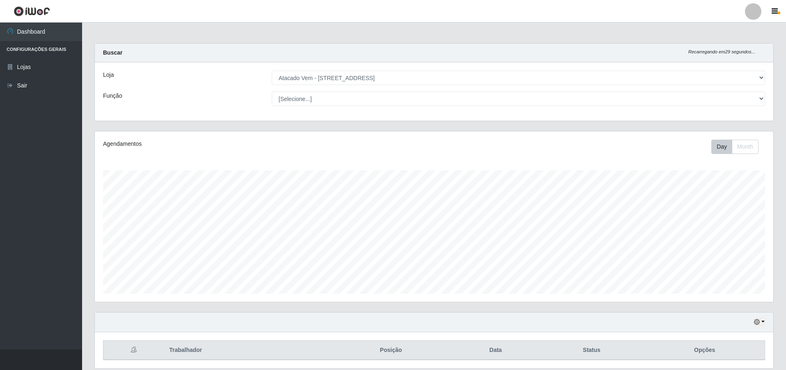
select select "461"
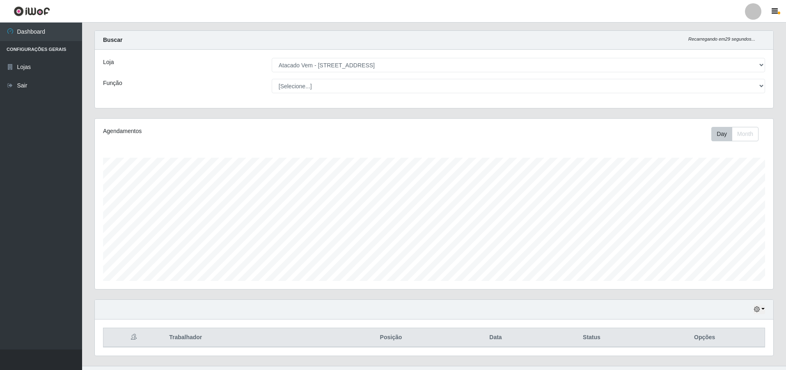
scroll to position [170, 678]
click at [45, 80] on link "Sair" at bounding box center [41, 85] width 82 height 18
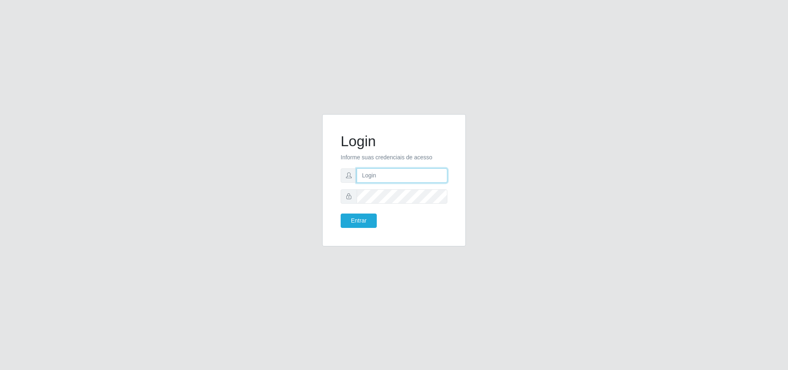
type input "[PERSON_NAME][EMAIL_ADDRESS][DOMAIN_NAME]"
click at [368, 218] on button "Entrar" at bounding box center [359, 220] width 36 height 14
click at [365, 225] on button "Entrar" at bounding box center [359, 220] width 36 height 14
click at [355, 218] on button "Entrar" at bounding box center [359, 220] width 36 height 14
click at [354, 218] on button "Entrar" at bounding box center [359, 220] width 36 height 14
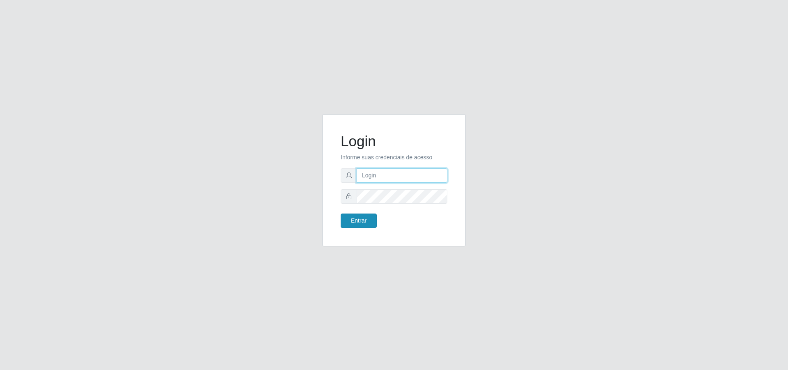
type input "[PERSON_NAME][EMAIL_ADDRESS][DOMAIN_NAME]"
click at [361, 220] on button "Entrar" at bounding box center [359, 220] width 36 height 14
click at [360, 229] on div "Login Informe suas credenciais de acesso [EMAIL_ADDRESS][DOMAIN_NAME] Entrar" at bounding box center [393, 180] width 123 height 112
click at [361, 223] on button "Entrar" at bounding box center [359, 220] width 36 height 14
click at [341, 213] on button "Entrar" at bounding box center [359, 220] width 36 height 14
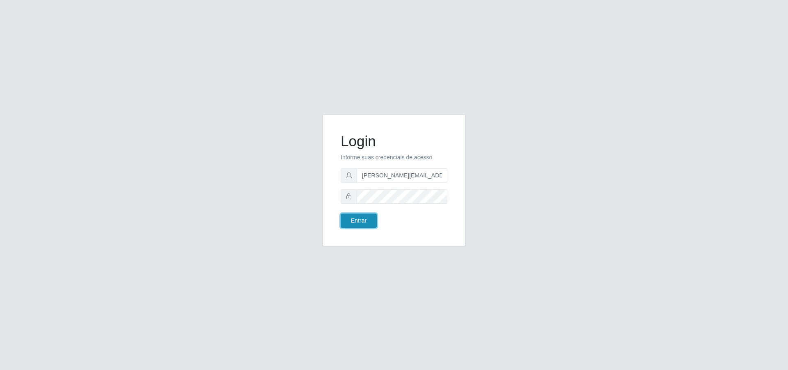
click at [341, 213] on button "Entrar" at bounding box center [359, 220] width 36 height 14
click at [361, 215] on button "Entrar" at bounding box center [359, 220] width 36 height 14
click at [361, 220] on button "Entrar" at bounding box center [359, 220] width 36 height 14
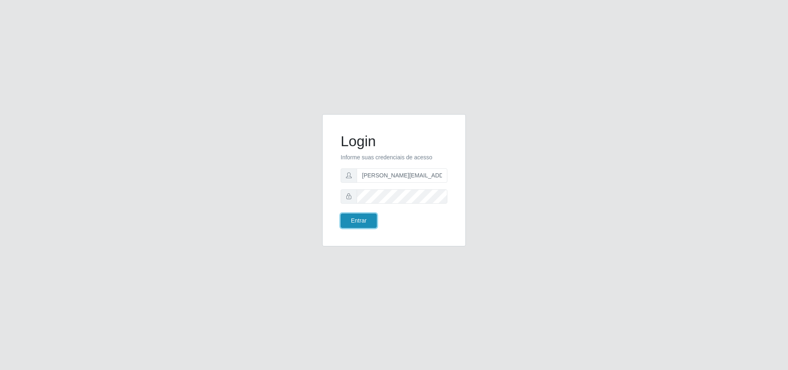
click at [361, 220] on button "Entrar" at bounding box center [359, 220] width 36 height 14
drag, startPoint x: 361, startPoint y: 220, endPoint x: 242, endPoint y: 303, distance: 144.5
click at [350, 234] on div "Login Informe suas credenciais de acesso [EMAIL_ADDRESS][DOMAIN_NAME] Entrar" at bounding box center [393, 180] width 123 height 112
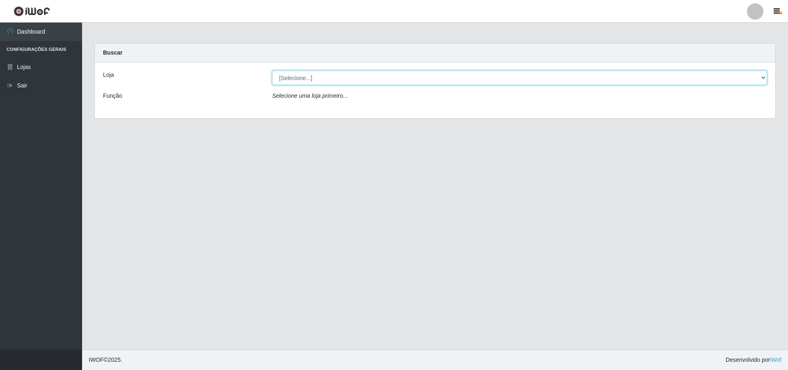
click at [436, 81] on select "[Selecione...] Atacado Vem - [STREET_ADDRESS]" at bounding box center [519, 78] width 495 height 14
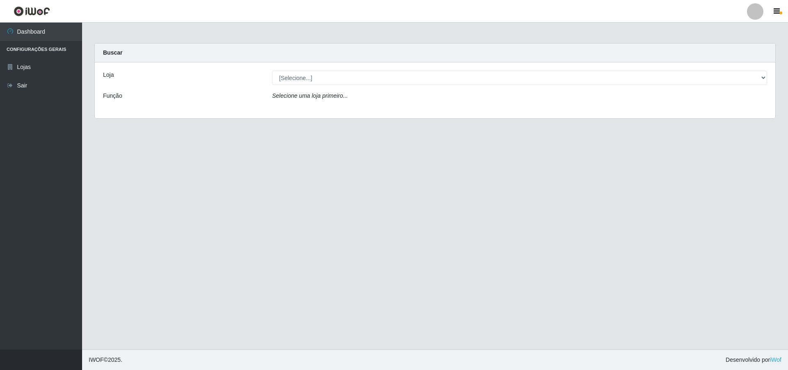
click at [353, 120] on div "Carregando... Buscar Loja [Selecione...] Atacado Vem - Loja 47 Jardim Limoeiro …" at bounding box center [435, 85] width 694 height 85
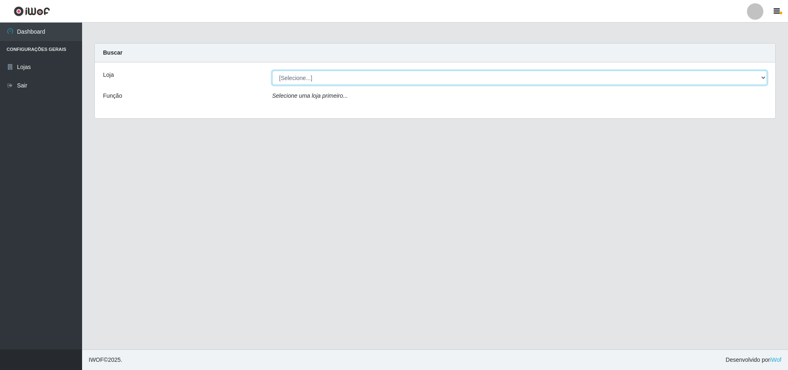
drag, startPoint x: 344, startPoint y: 72, endPoint x: 343, endPoint y: 79, distance: 7.0
click at [344, 73] on select "[Selecione...] Atacado Vem - [STREET_ADDRESS]" at bounding box center [519, 78] width 495 height 14
select select "461"
click at [272, 71] on select "[Selecione...] Atacado Vem - [STREET_ADDRESS]" at bounding box center [519, 78] width 495 height 14
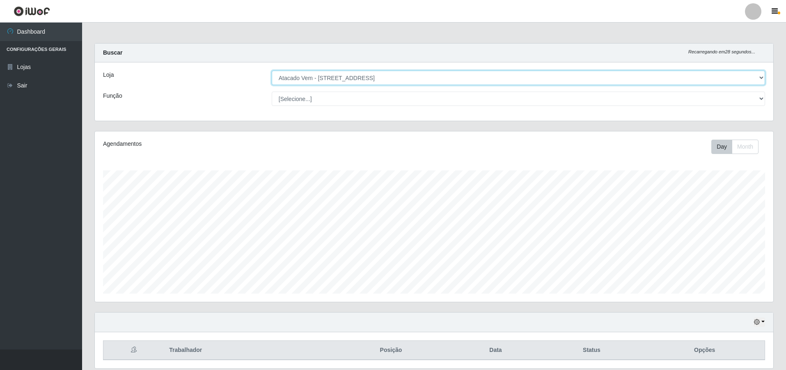
scroll to position [29, 0]
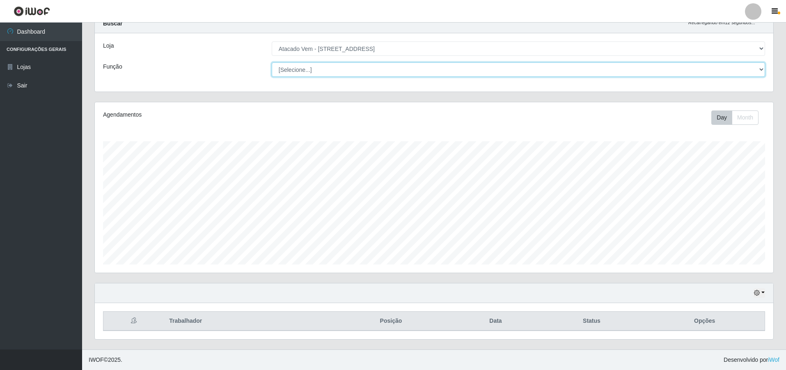
click at [345, 68] on select "[Selecione...] Carregador e Descarregador de Caminhão Carregador e Descarregado…" at bounding box center [518, 69] width 493 height 14
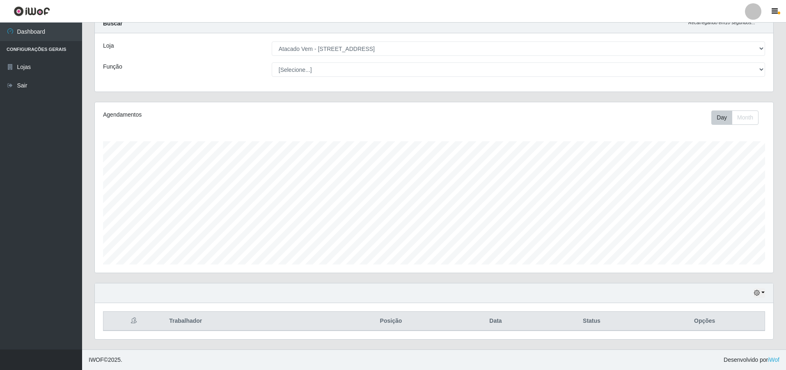
click at [703, 319] on th "Opções" at bounding box center [704, 321] width 120 height 19
click at [758, 292] on icon "button" at bounding box center [757, 293] width 6 height 6
click at [724, 229] on button "1 dia" at bounding box center [732, 227] width 65 height 17
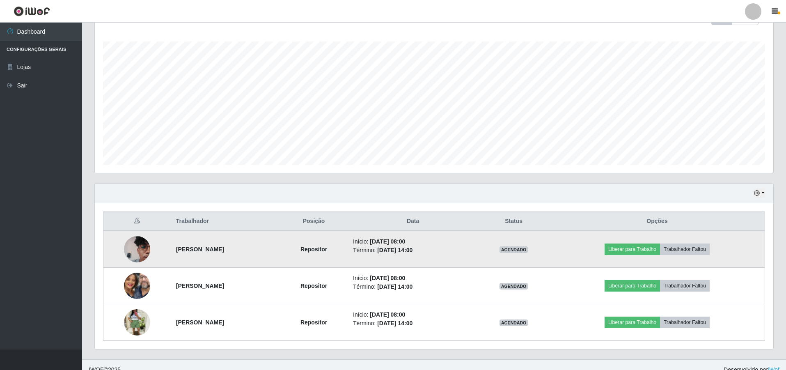
scroll to position [139, 0]
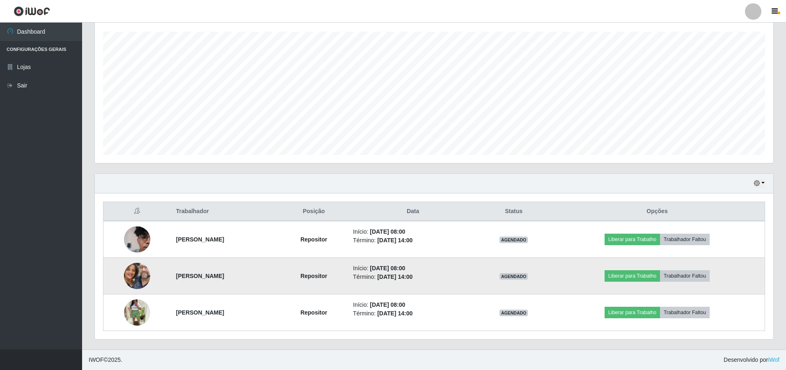
click at [133, 279] on img at bounding box center [137, 276] width 26 height 58
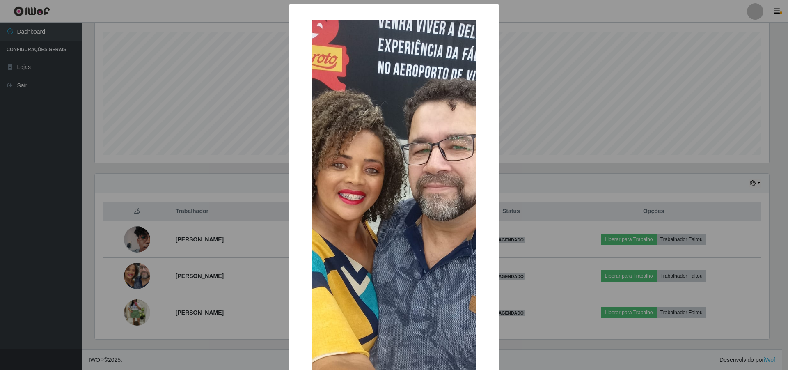
click at [239, 209] on div "× OK Cancel" at bounding box center [394, 185] width 788 height 370
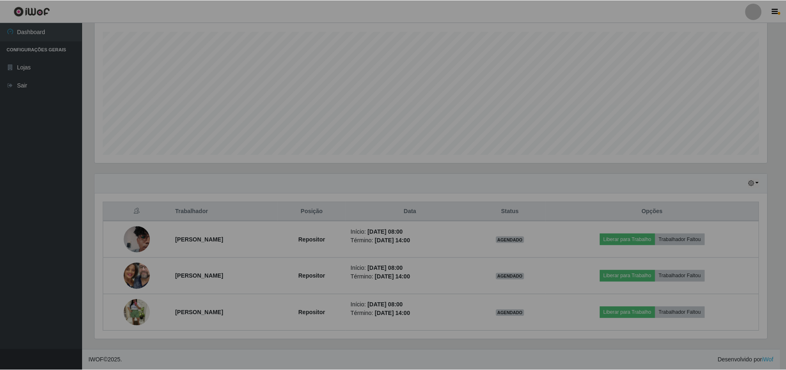
scroll to position [170, 678]
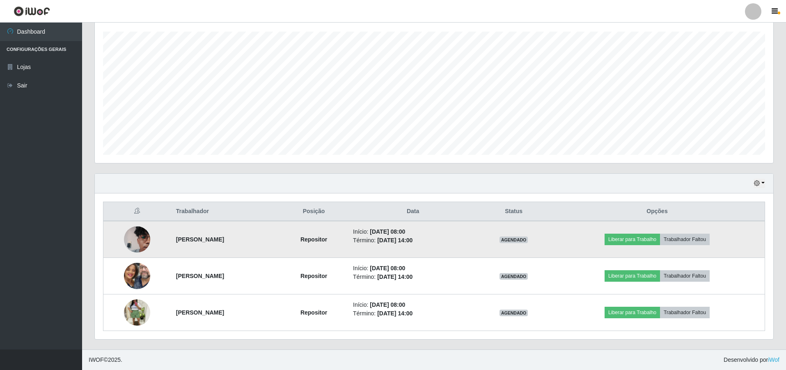
click at [132, 245] on img at bounding box center [137, 239] width 26 height 35
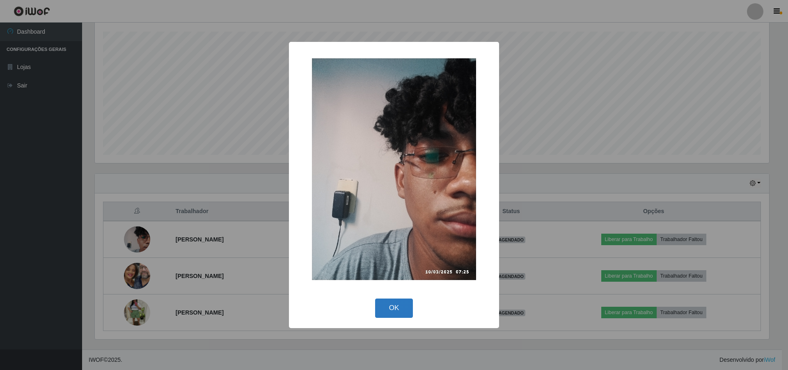
click at [394, 304] on button "OK" at bounding box center [394, 307] width 38 height 19
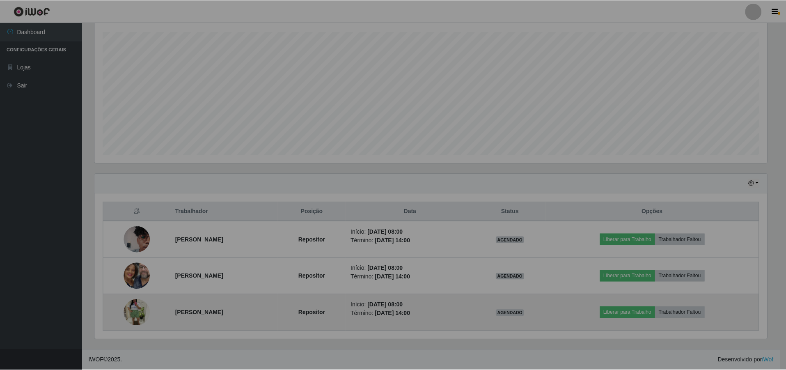
scroll to position [170, 678]
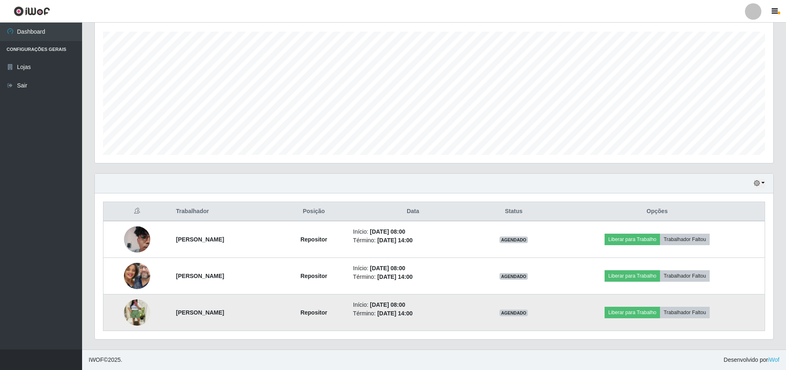
click at [126, 319] on img at bounding box center [137, 312] width 26 height 35
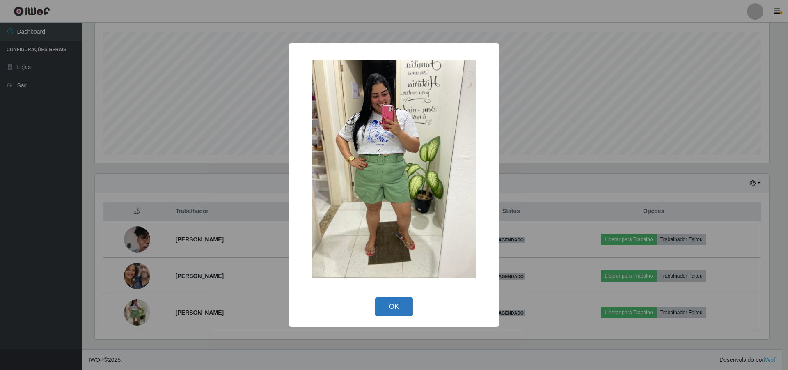
click at [383, 307] on button "OK" at bounding box center [394, 306] width 38 height 19
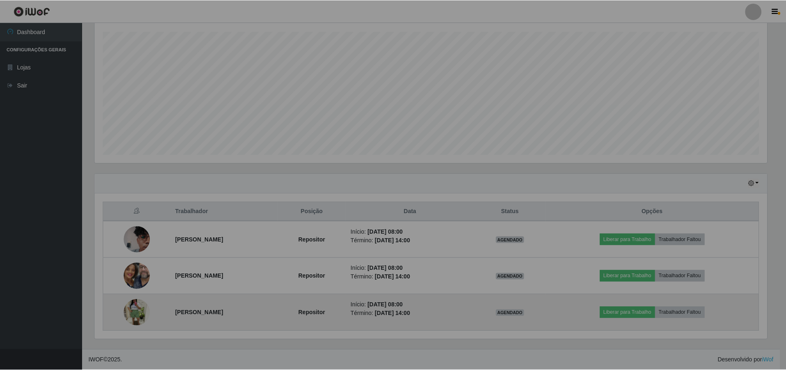
scroll to position [170, 678]
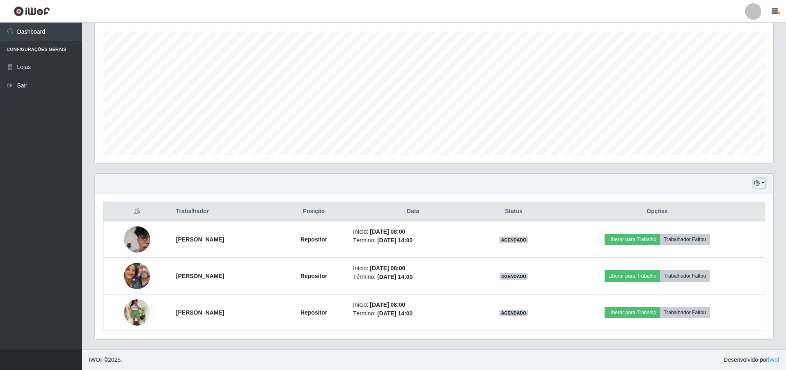
click at [761, 186] on button "button" at bounding box center [759, 183] width 11 height 9
click at [717, 231] on button "3 dias" at bounding box center [732, 232] width 65 height 17
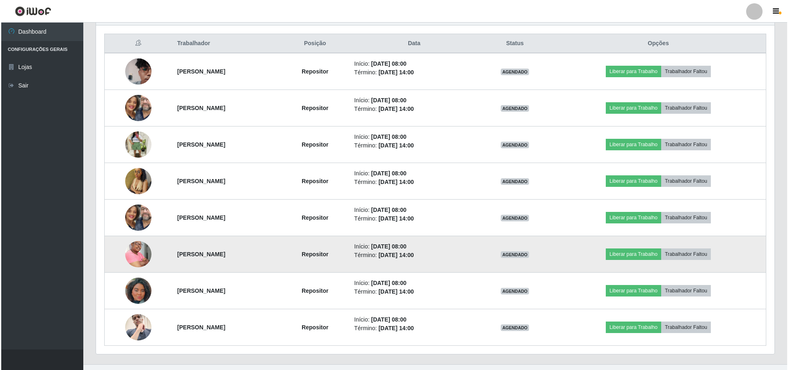
scroll to position [321, 0]
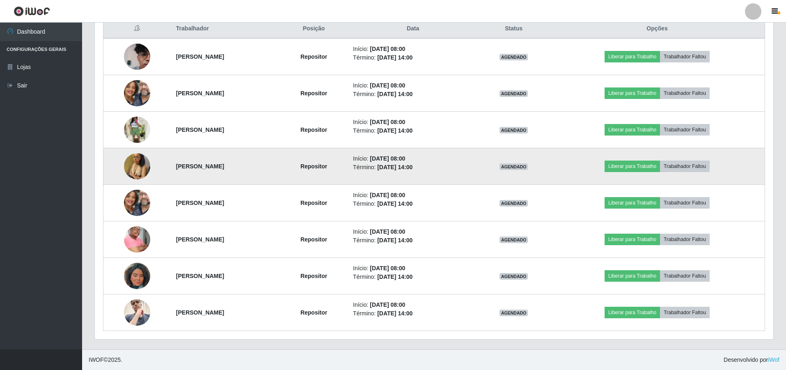
click at [132, 164] on img at bounding box center [137, 166] width 26 height 44
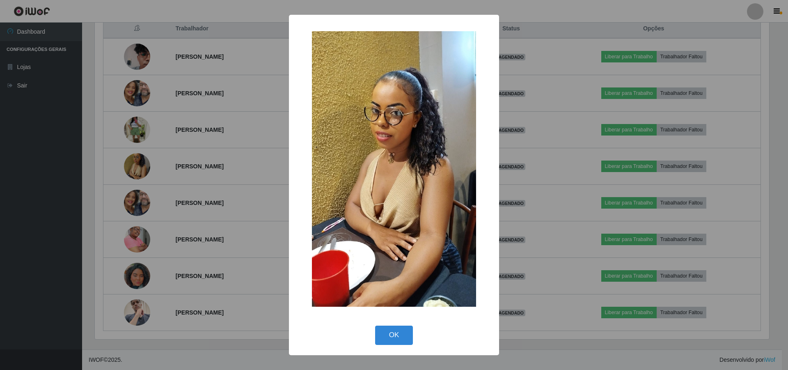
click at [174, 197] on div "× OK Cancel" at bounding box center [394, 185] width 788 height 370
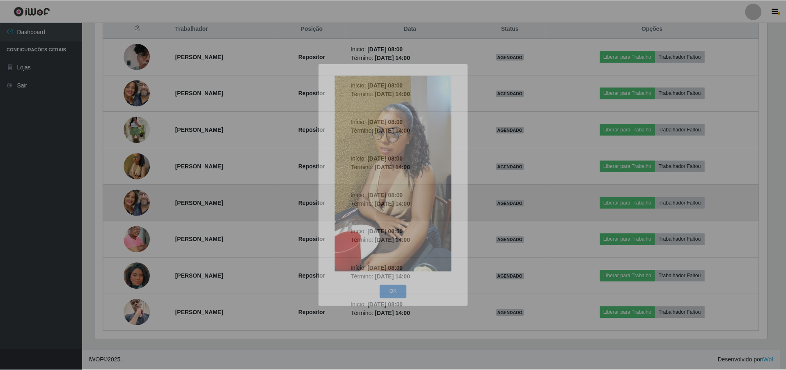
scroll to position [170, 678]
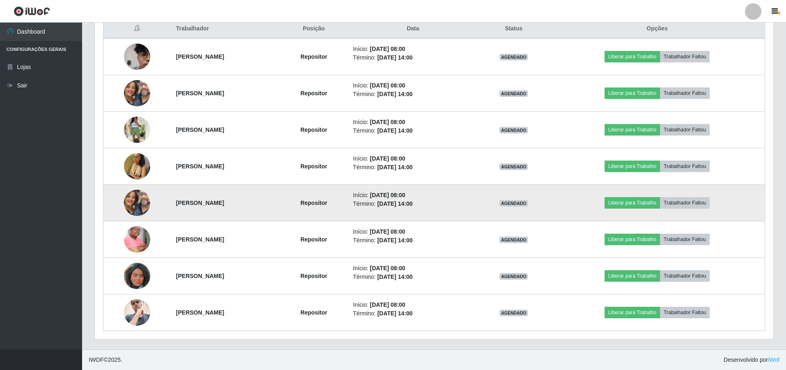
click at [136, 197] on img at bounding box center [137, 203] width 26 height 58
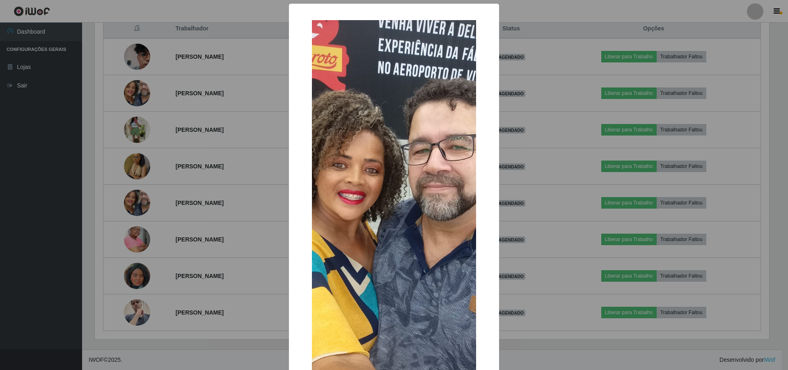
click at [171, 200] on div "× OK Cancel" at bounding box center [394, 185] width 788 height 370
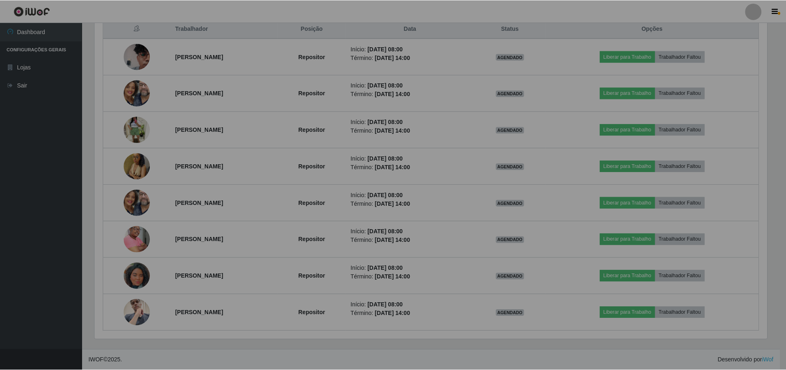
scroll to position [170, 678]
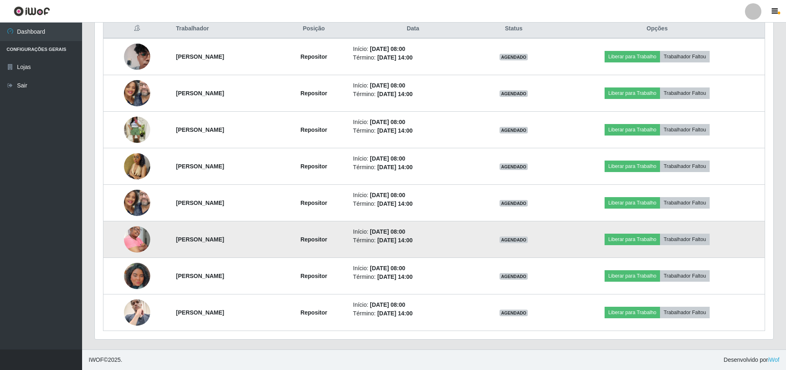
click at [135, 243] on img at bounding box center [137, 239] width 26 height 39
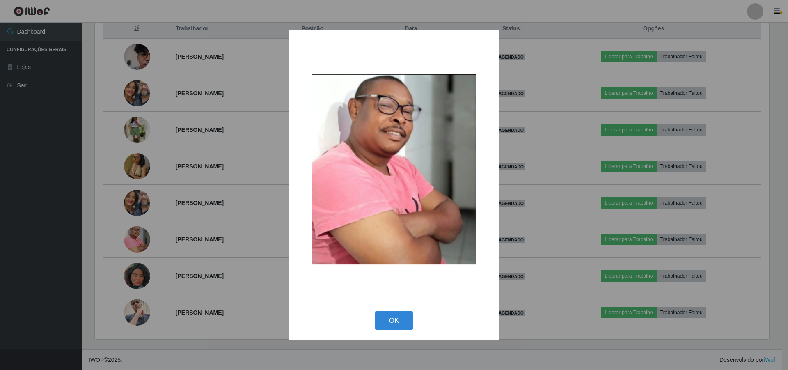
click at [176, 228] on div "× OK Cancel" at bounding box center [394, 185] width 788 height 370
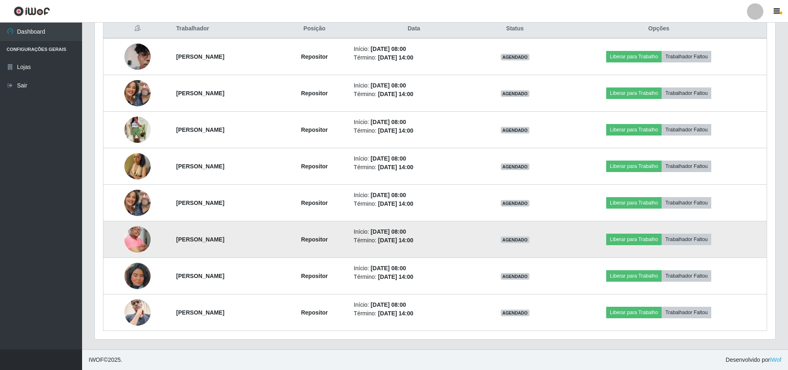
scroll to position [0, 0]
click at [133, 236] on img at bounding box center [137, 239] width 26 height 39
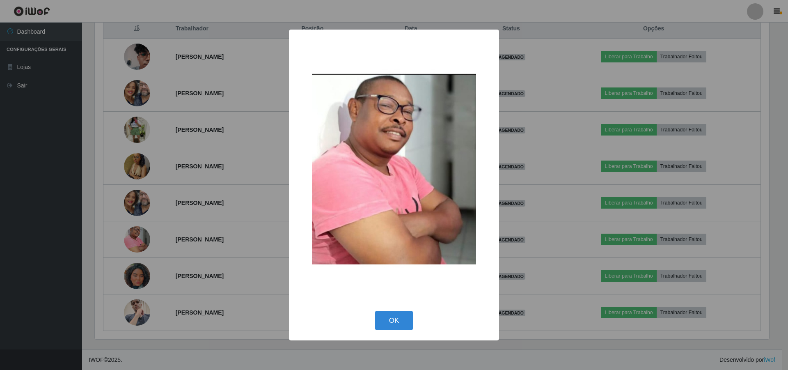
click at [218, 228] on div "× OK Cancel" at bounding box center [394, 185] width 788 height 370
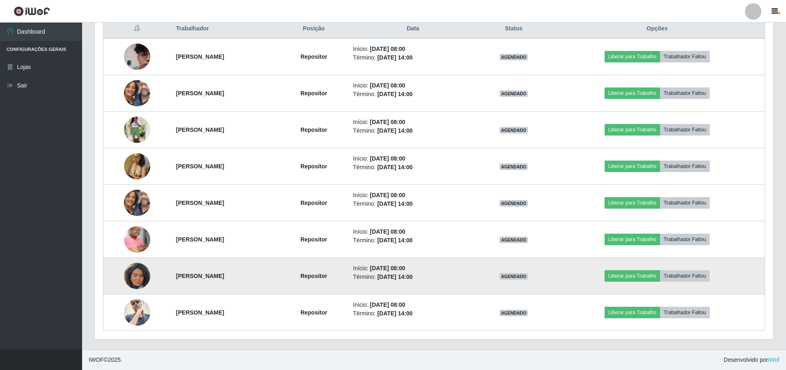
click at [131, 271] on img at bounding box center [137, 275] width 26 height 47
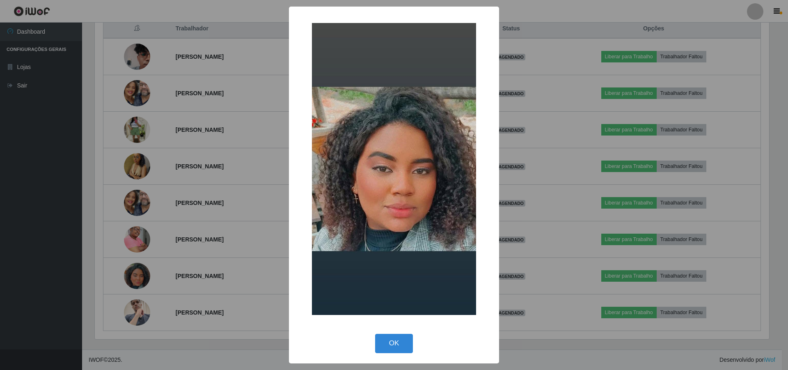
click at [182, 247] on div "× OK Cancel" at bounding box center [394, 185] width 788 height 370
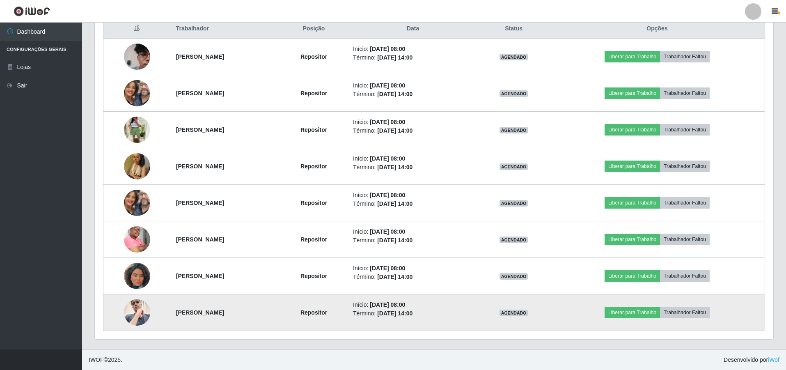
click at [131, 308] on img at bounding box center [137, 312] width 26 height 35
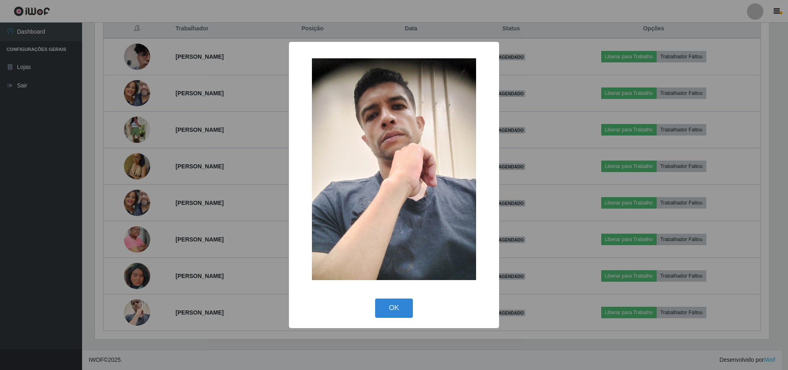
click at [183, 259] on div "× OK Cancel" at bounding box center [394, 185] width 788 height 370
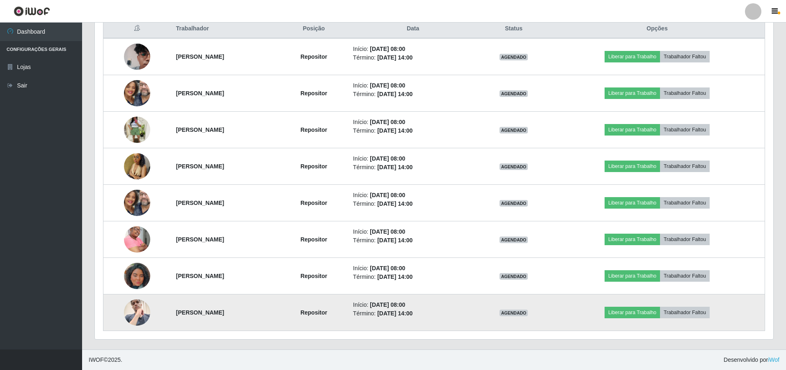
click at [124, 309] on img at bounding box center [137, 312] width 26 height 35
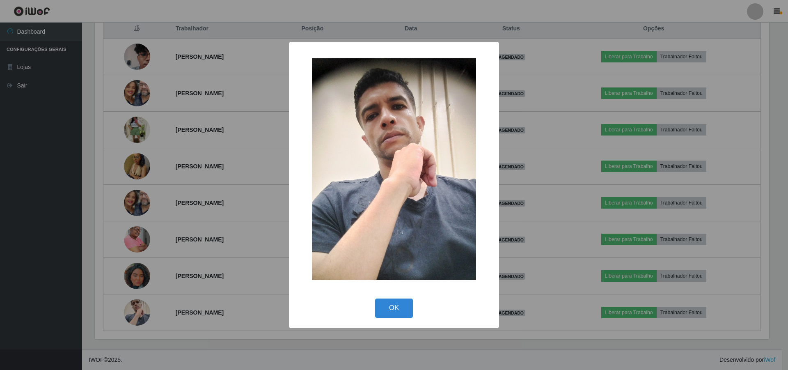
click at [179, 284] on div "× OK Cancel" at bounding box center [394, 185] width 788 height 370
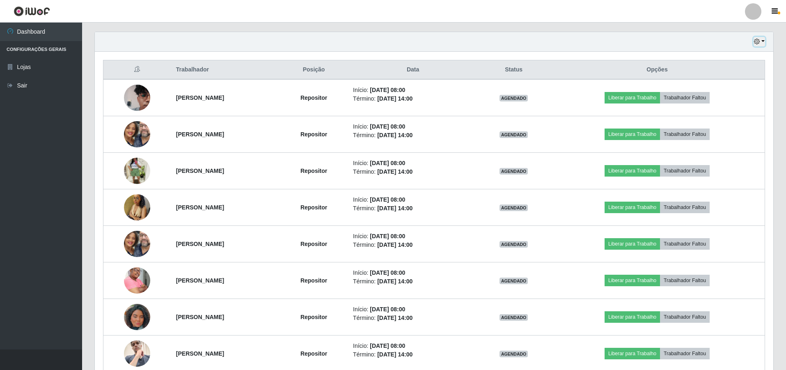
click at [758, 41] on icon "button" at bounding box center [757, 42] width 6 height 6
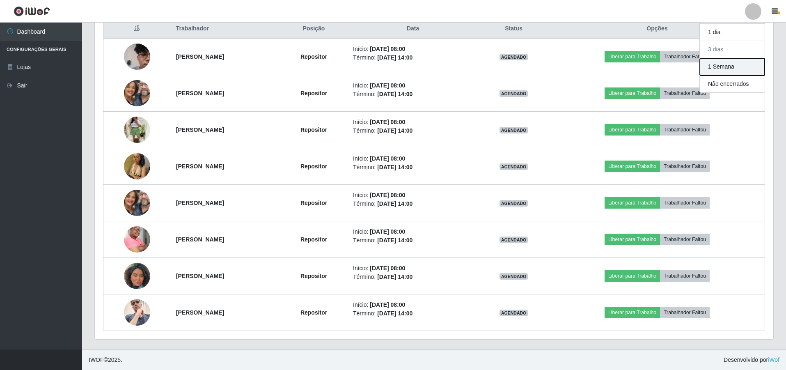
click at [730, 70] on button "1 Semana" at bounding box center [732, 66] width 65 height 17
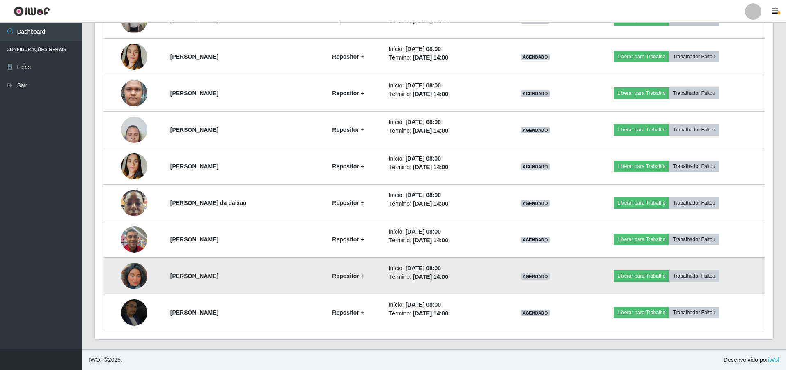
click at [131, 265] on img at bounding box center [134, 275] width 26 height 47
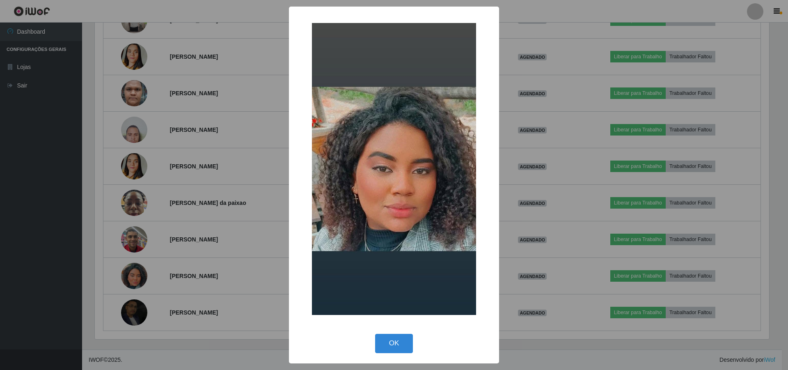
click at [271, 219] on div "× OK Cancel" at bounding box center [394, 185] width 788 height 370
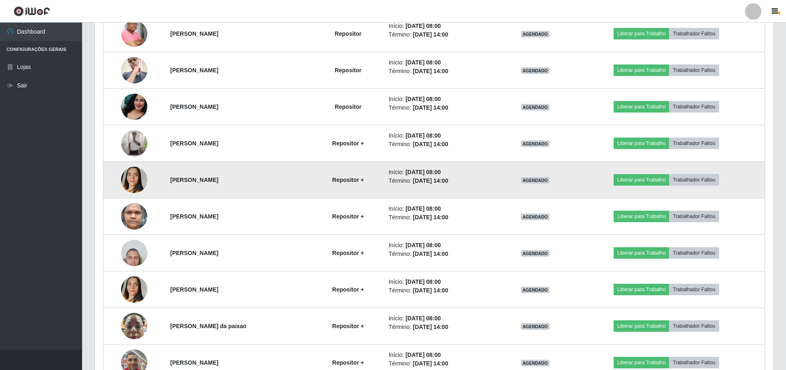
click at [138, 180] on img at bounding box center [134, 179] width 26 height 47
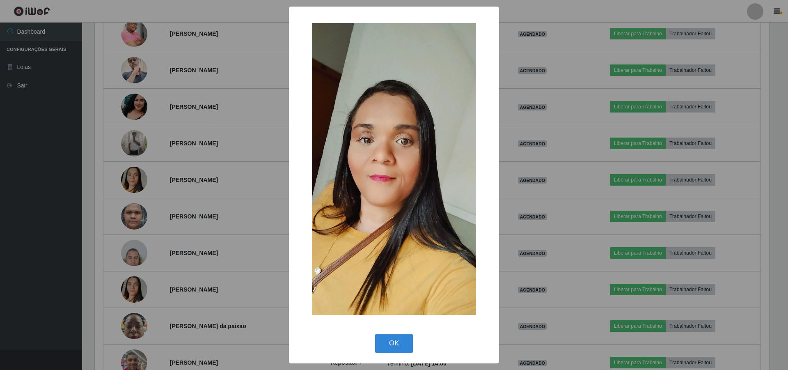
click at [155, 177] on div "× OK Cancel" at bounding box center [394, 185] width 788 height 370
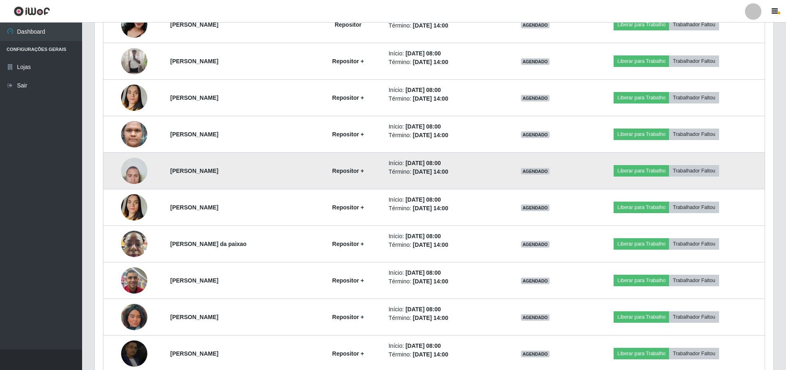
click at [131, 168] on img at bounding box center [134, 170] width 26 height 35
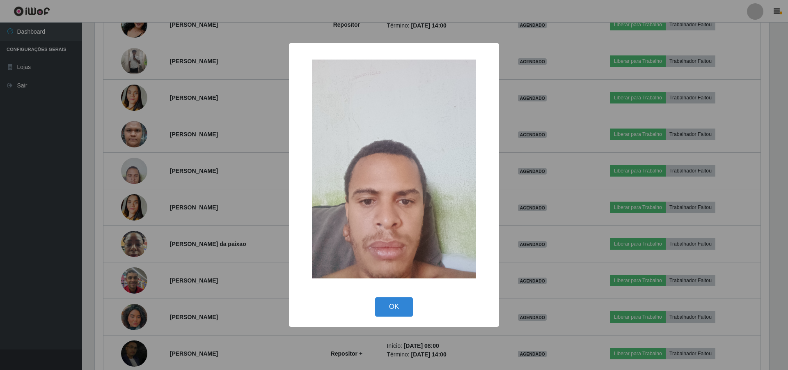
click at [181, 167] on div "× OK Cancel" at bounding box center [394, 185] width 788 height 370
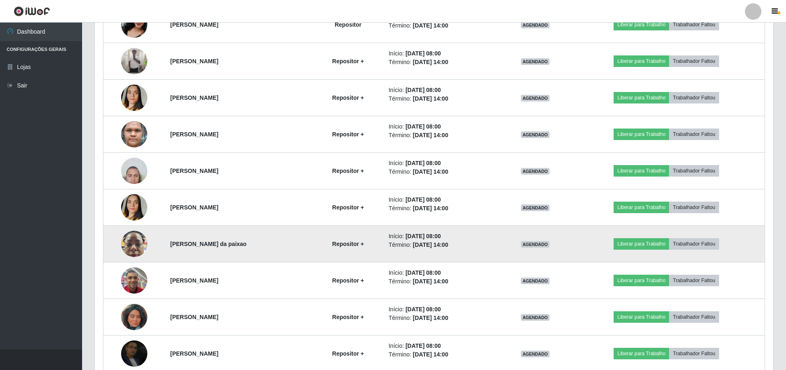
click at [125, 238] on img at bounding box center [134, 243] width 26 height 35
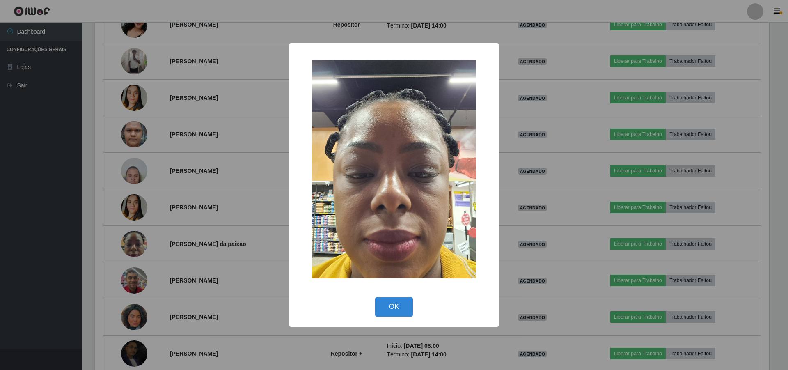
click at [153, 225] on div "× OK Cancel" at bounding box center [394, 185] width 788 height 370
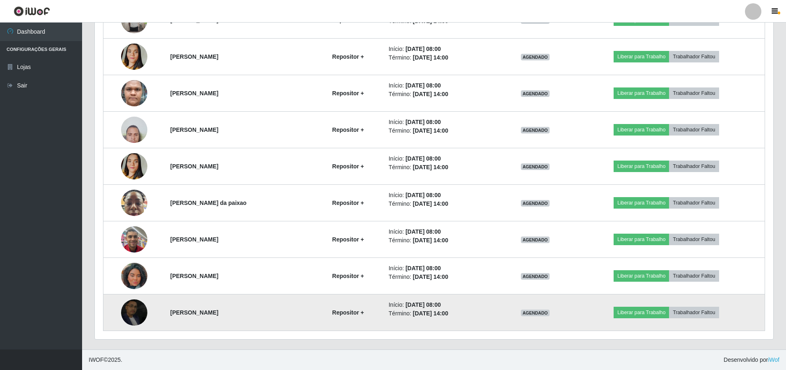
click at [130, 304] on img at bounding box center [134, 312] width 26 height 47
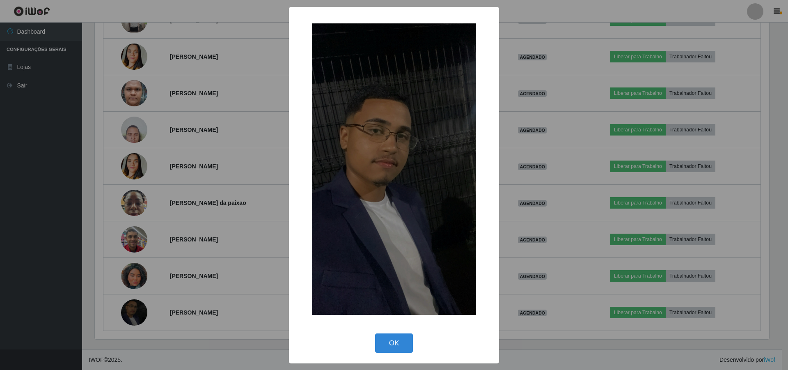
click at [215, 263] on div "× OK Cancel" at bounding box center [394, 185] width 788 height 370
